Goal: Task Accomplishment & Management: Manage account settings

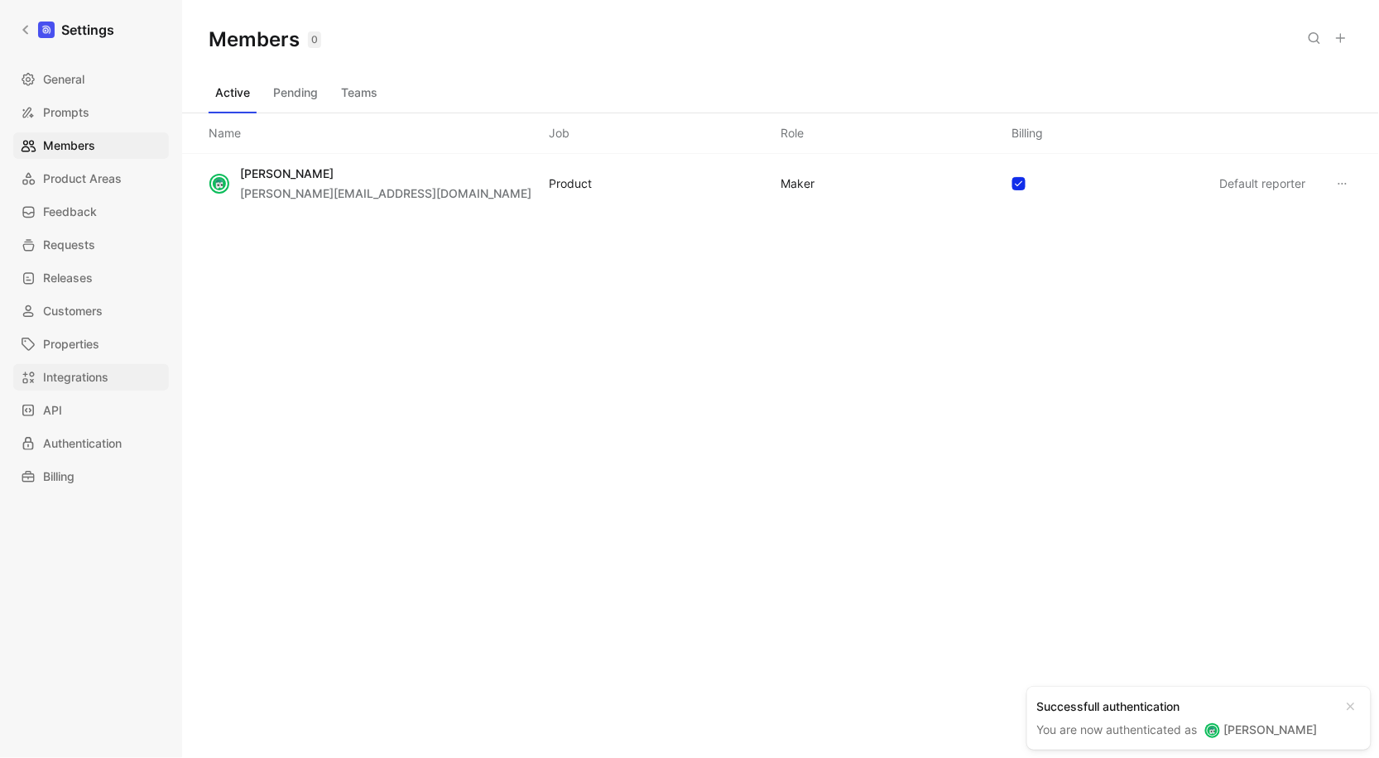
click at [97, 375] on span "Integrations" at bounding box center [75, 377] width 65 height 20
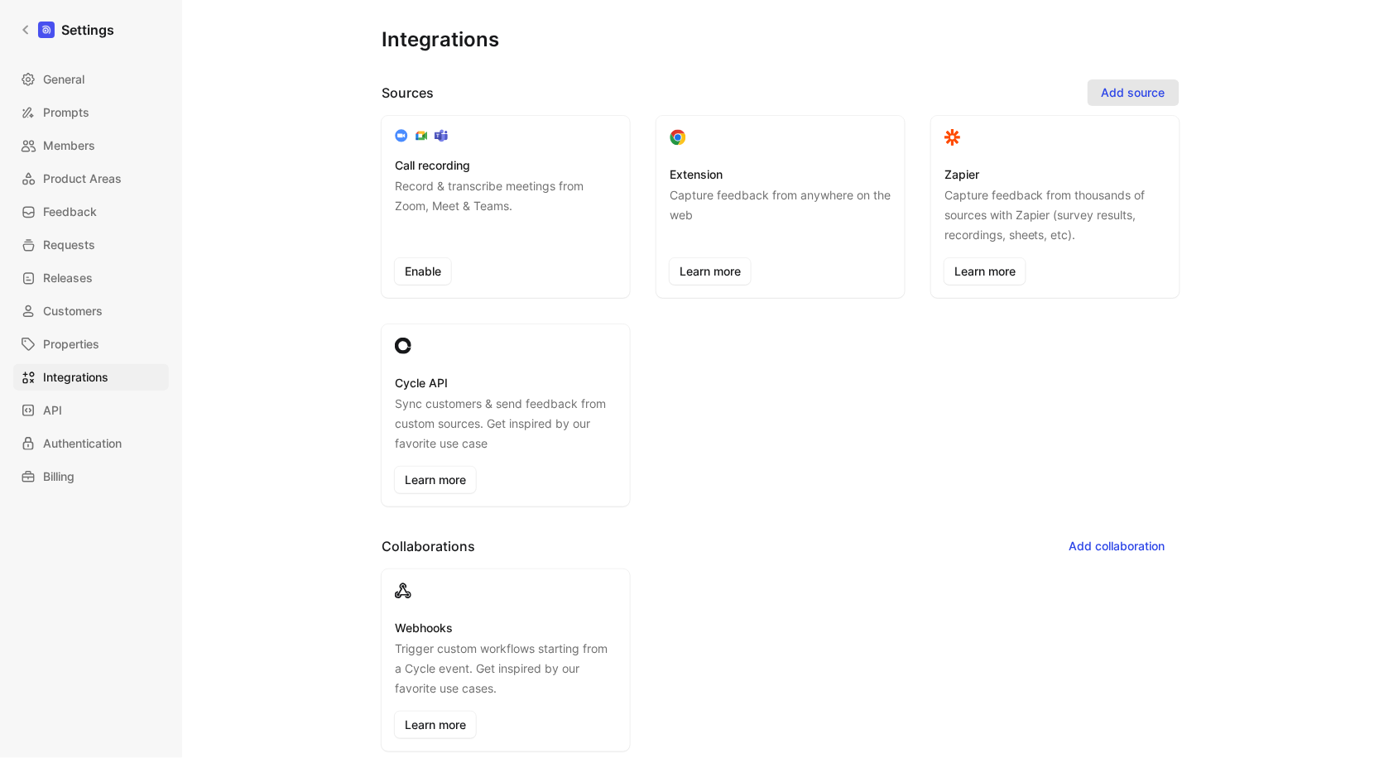
click at [1117, 89] on span "Add source" at bounding box center [1134, 93] width 64 height 20
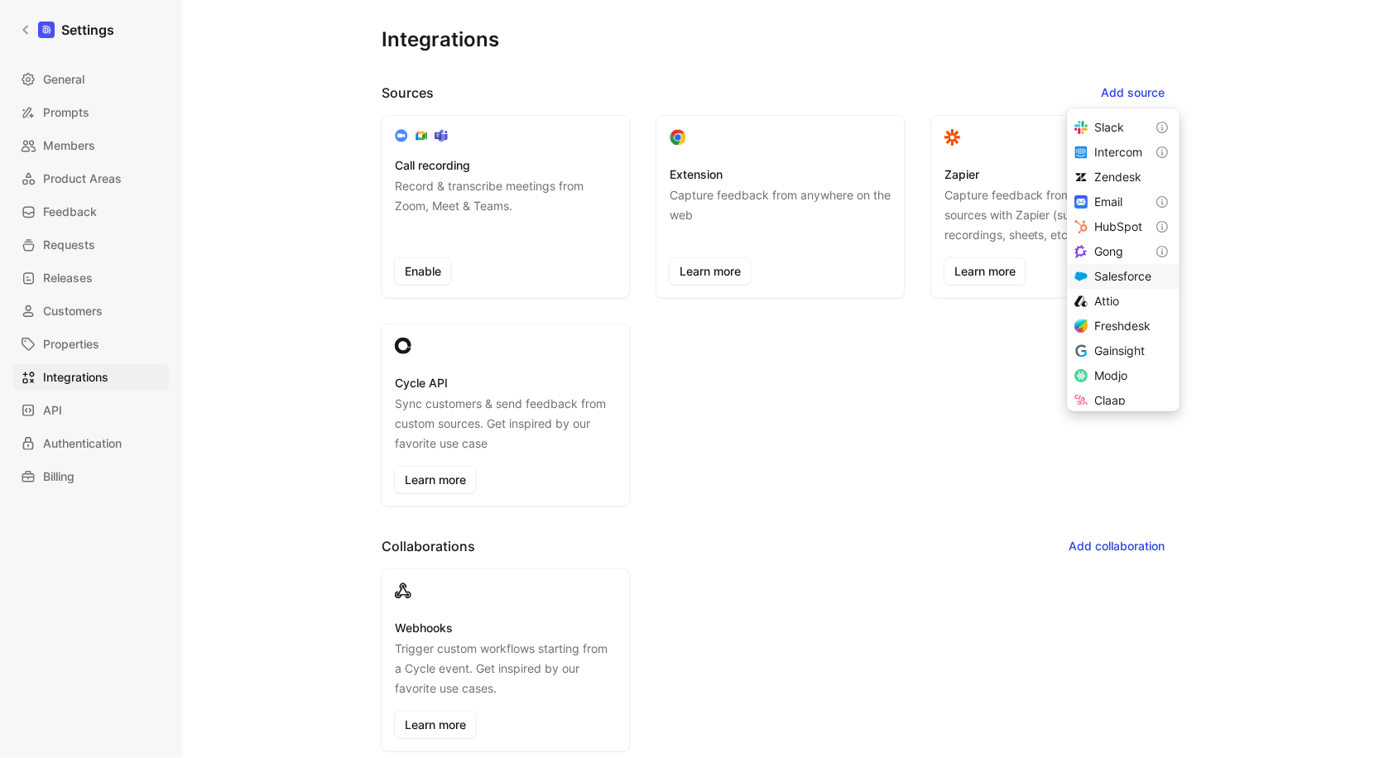
click at [1106, 274] on span "Salesforce" at bounding box center [1122, 276] width 57 height 14
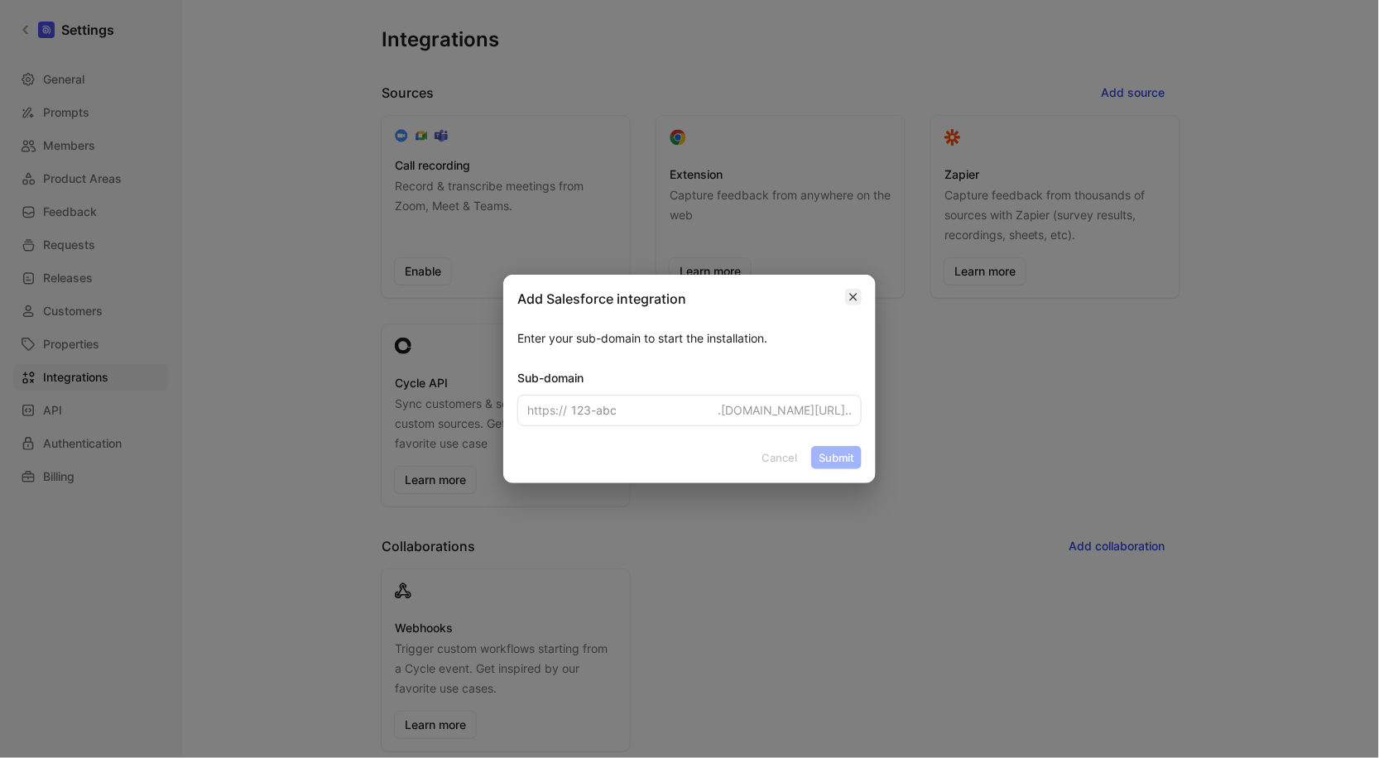
click at [858, 300] on icon "button" at bounding box center [853, 297] width 10 height 10
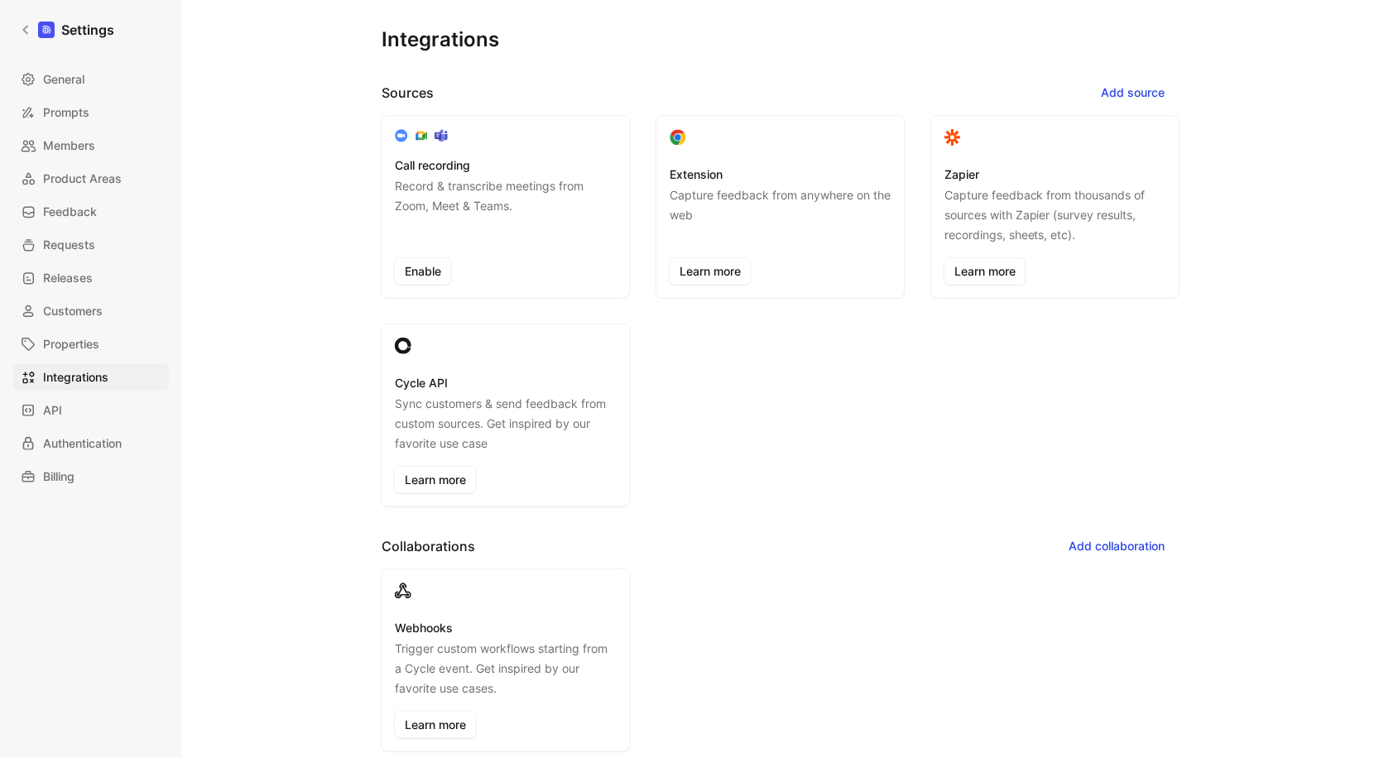
click at [759, 371] on div "Call recording Record & transcribe meetings from Zoom, Meet & Teams. Enable Ext…" at bounding box center [781, 311] width 798 height 391
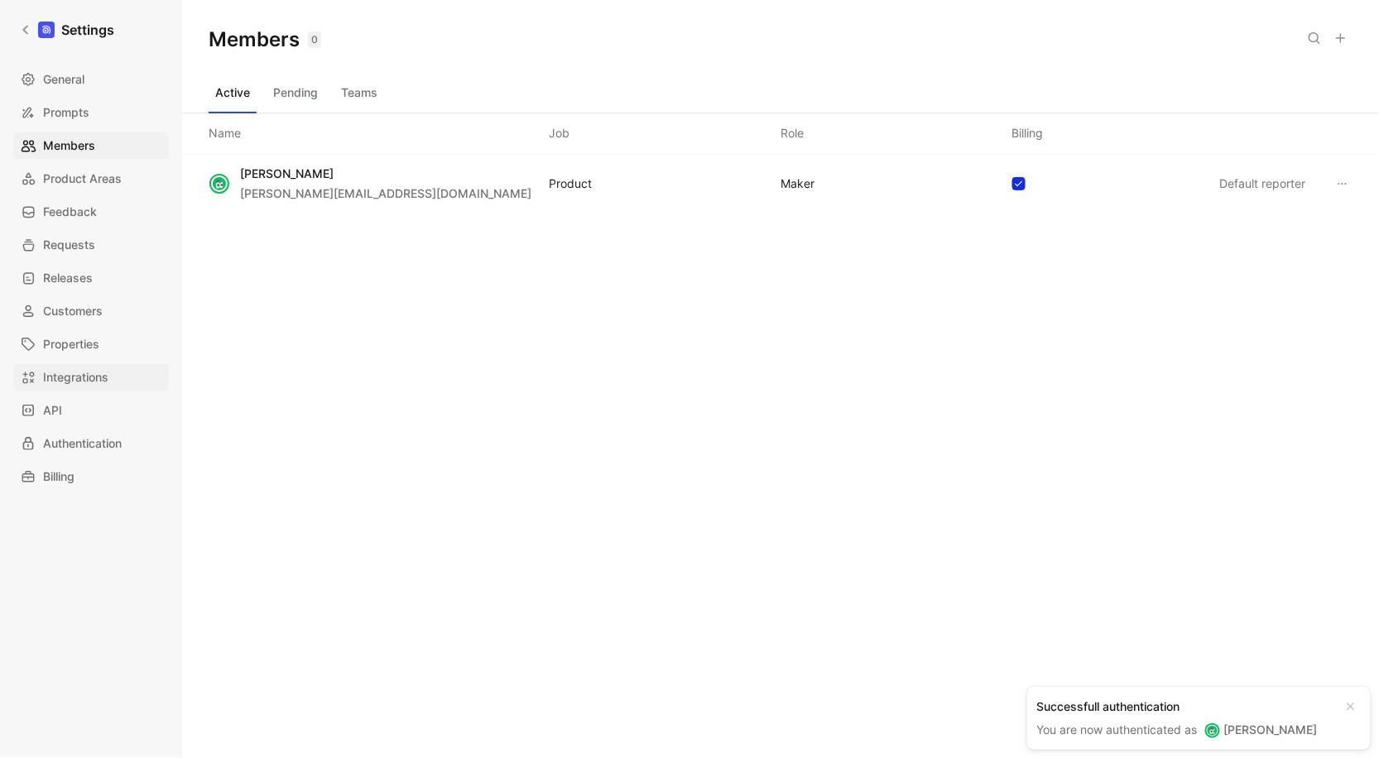
click at [84, 387] on span "Integrations" at bounding box center [75, 377] width 65 height 20
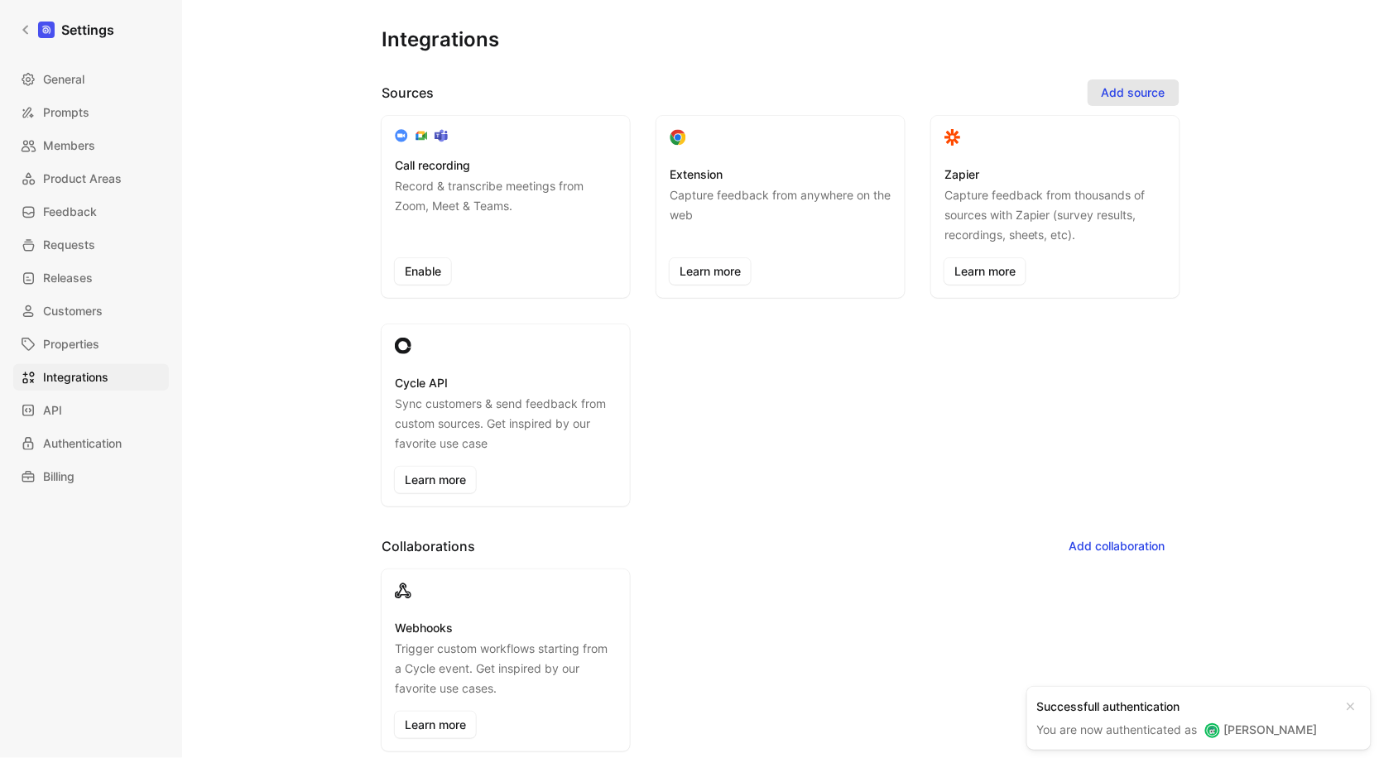
click at [1133, 90] on span "Add source" at bounding box center [1134, 93] width 64 height 20
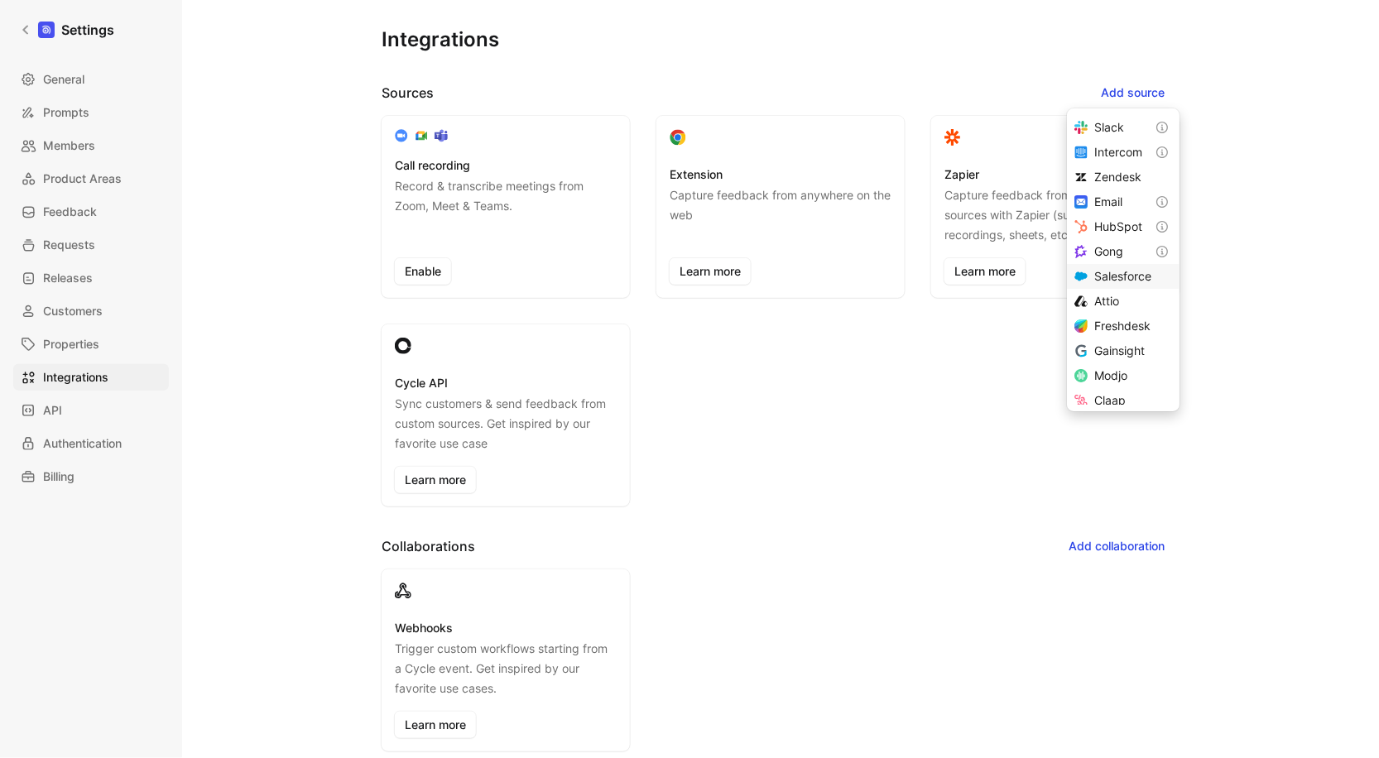
click at [1103, 276] on span "Salesforce" at bounding box center [1122, 276] width 57 height 14
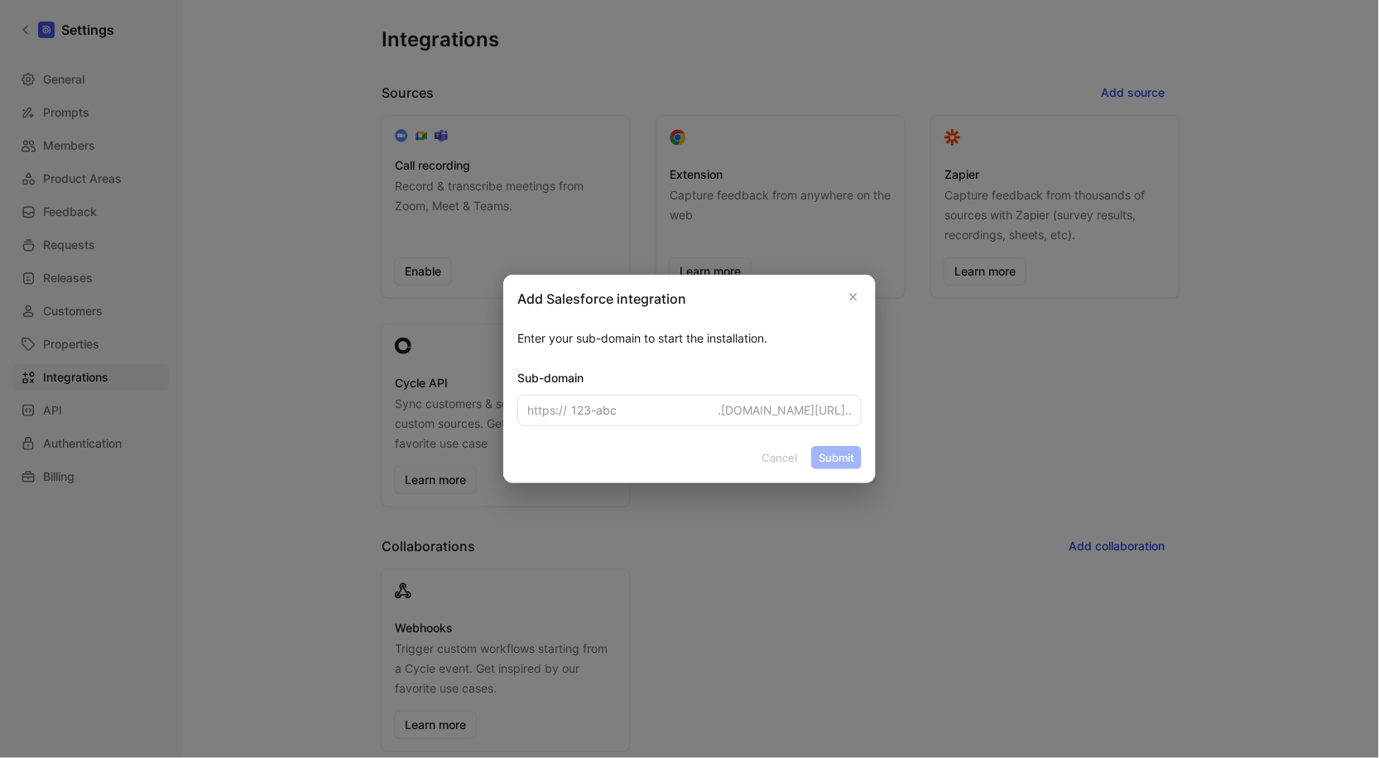
type input "cycleapp2-dev-ed.develop"
click at [824, 454] on button "Submit" at bounding box center [836, 457] width 50 height 23
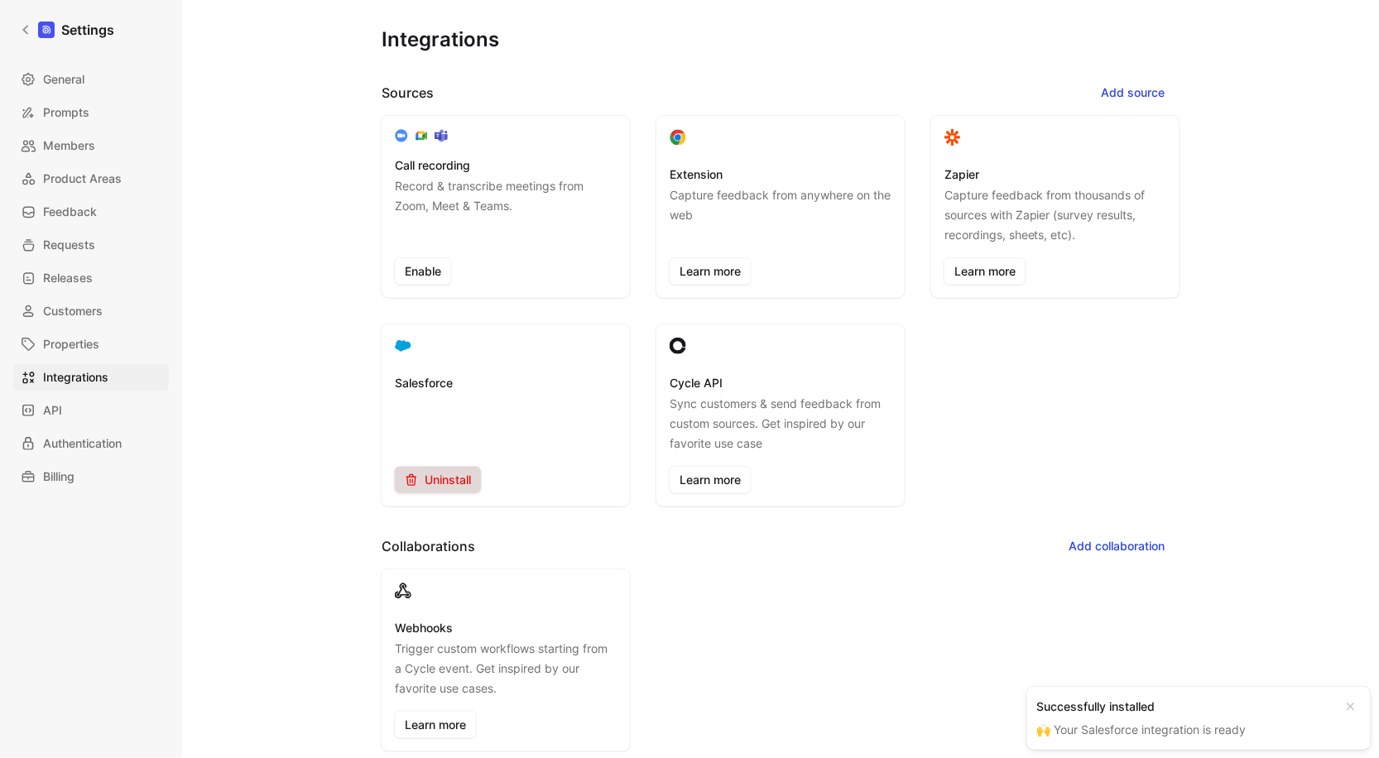
click at [439, 478] on span "Uninstall" at bounding box center [438, 480] width 66 height 20
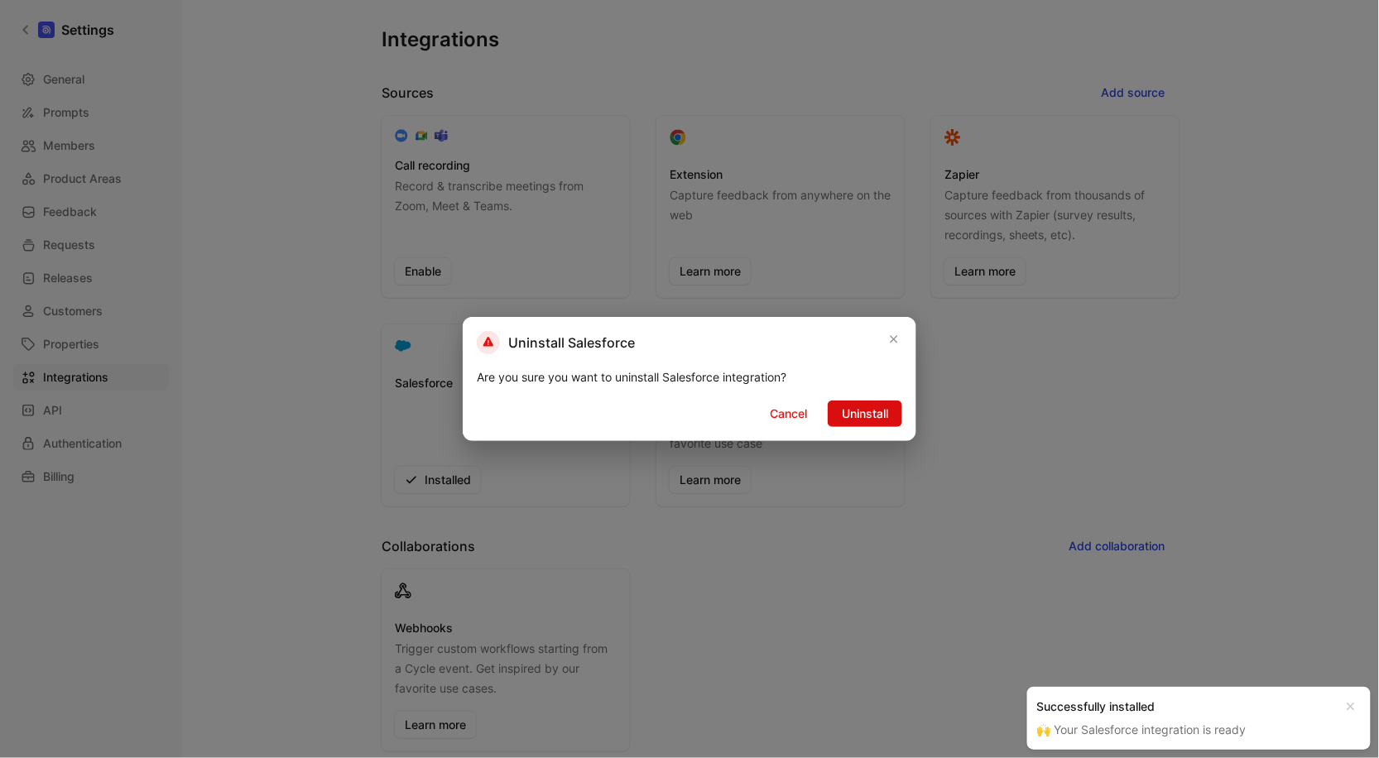
click at [877, 415] on span "Uninstall" at bounding box center [865, 414] width 46 height 20
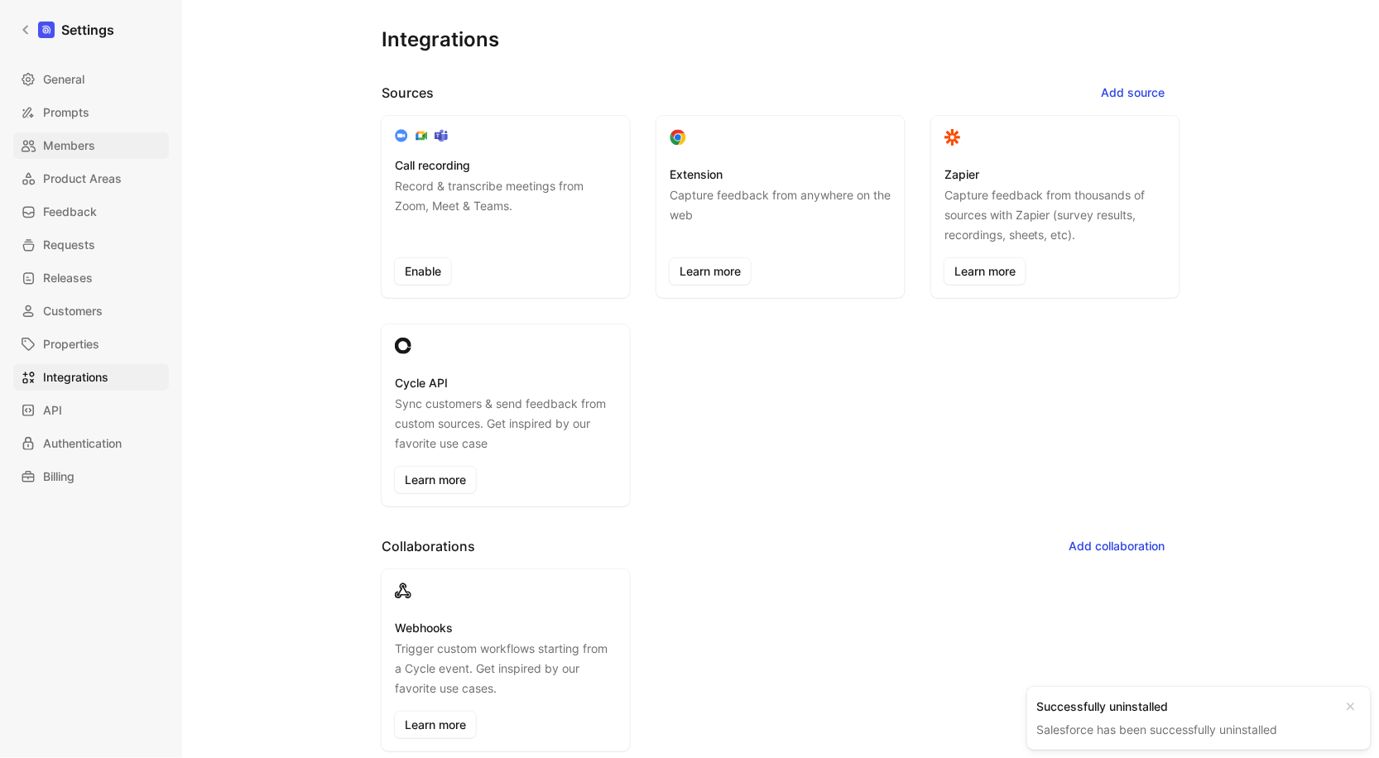
click at [100, 139] on link "Members" at bounding box center [91, 145] width 156 height 26
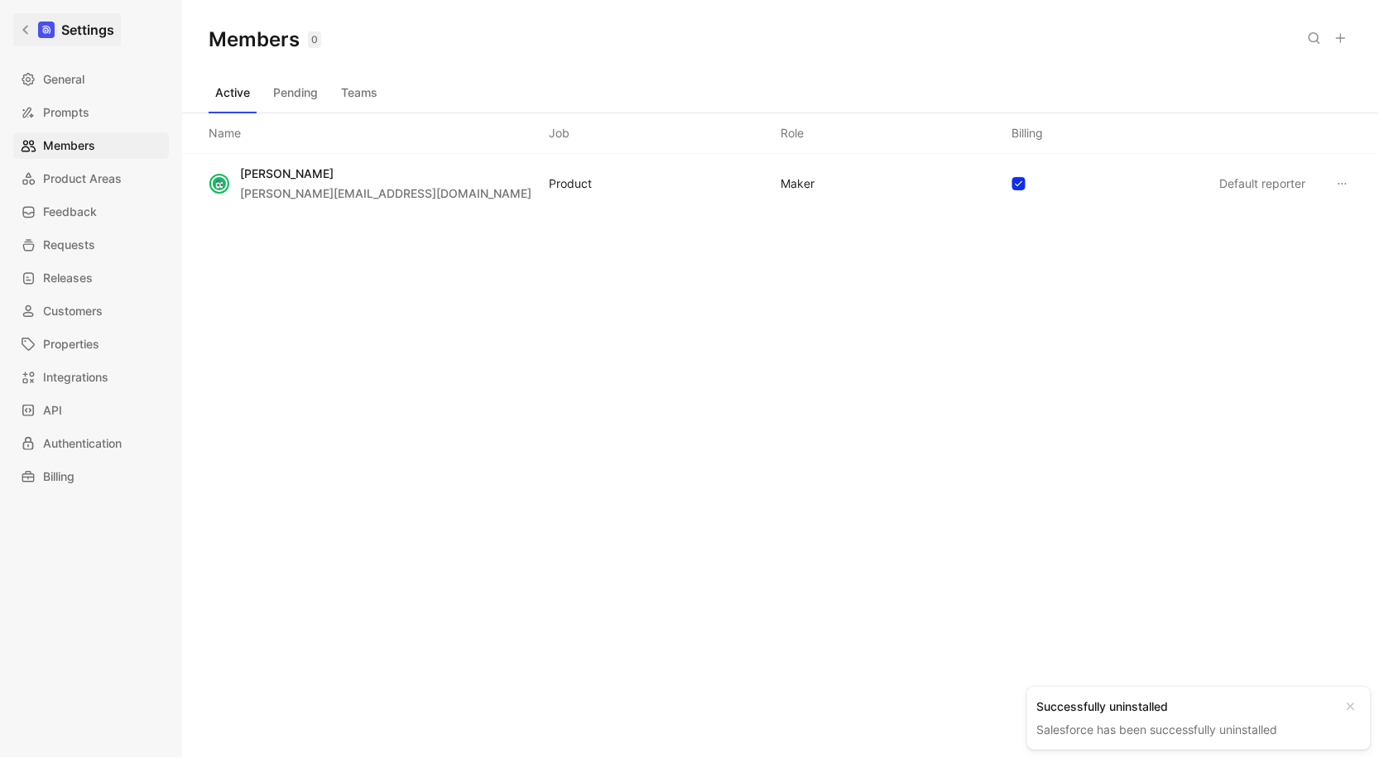
click at [29, 26] on icon at bounding box center [26, 30] width 12 height 12
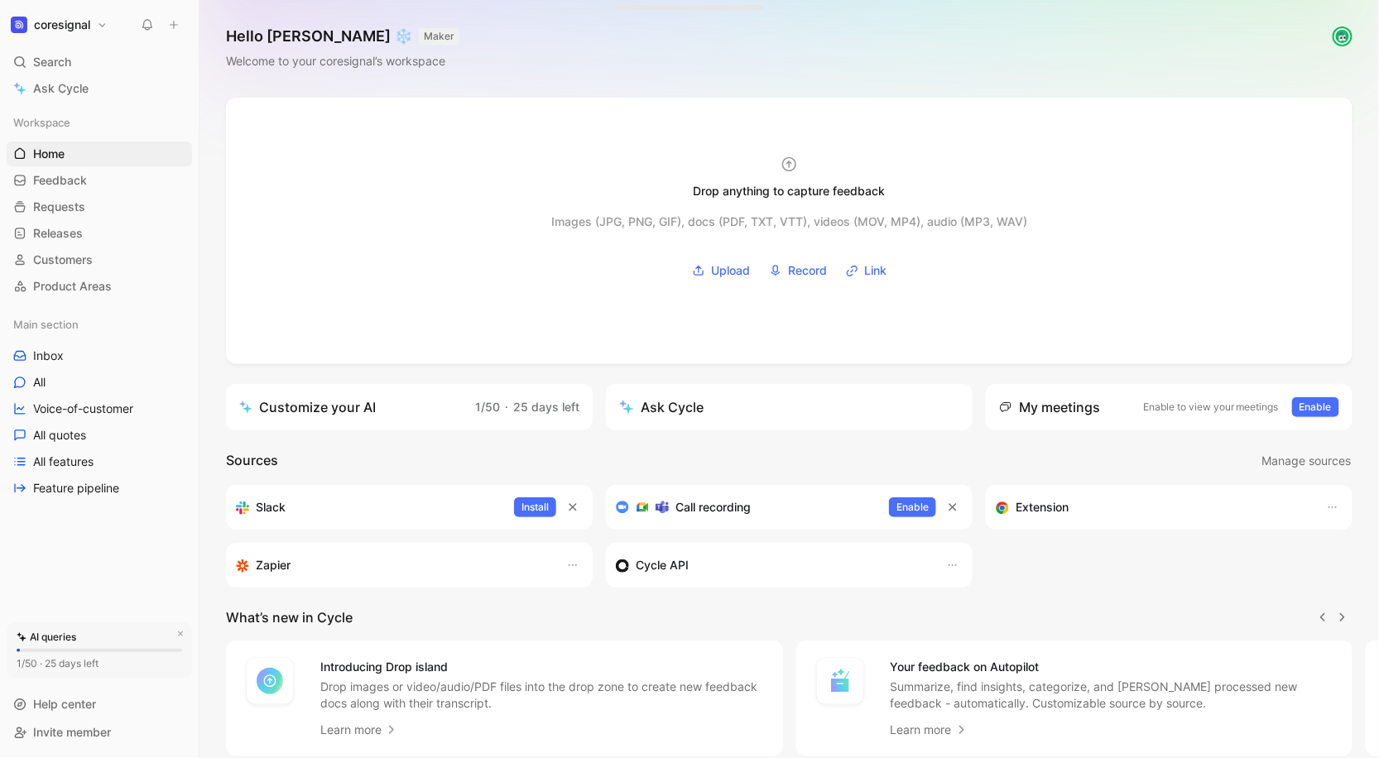
click at [77, 32] on button "coresignal" at bounding box center [59, 24] width 105 height 23
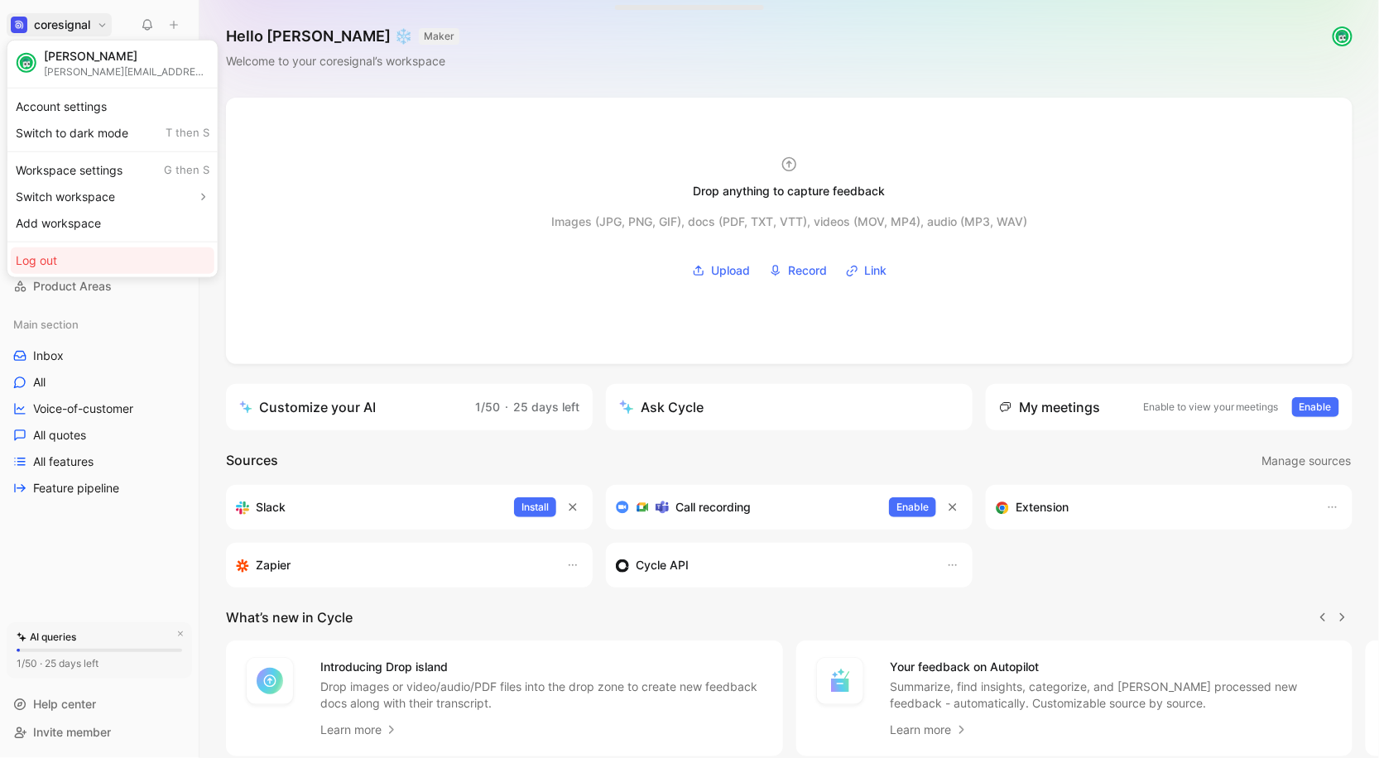
click at [66, 255] on div "Log out" at bounding box center [113, 260] width 204 height 26
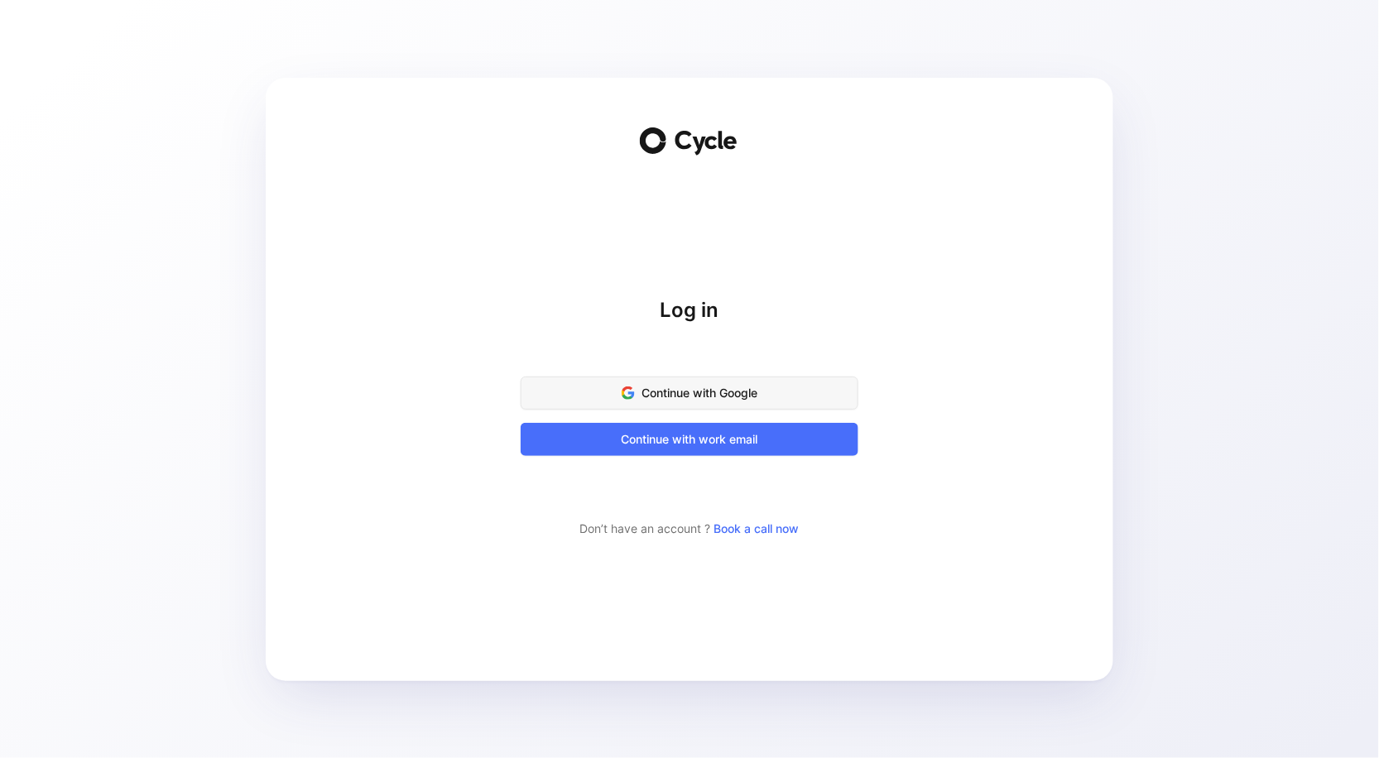
click at [656, 387] on span "Continue with Google" at bounding box center [689, 393] width 296 height 20
